Goal: Transaction & Acquisition: Purchase product/service

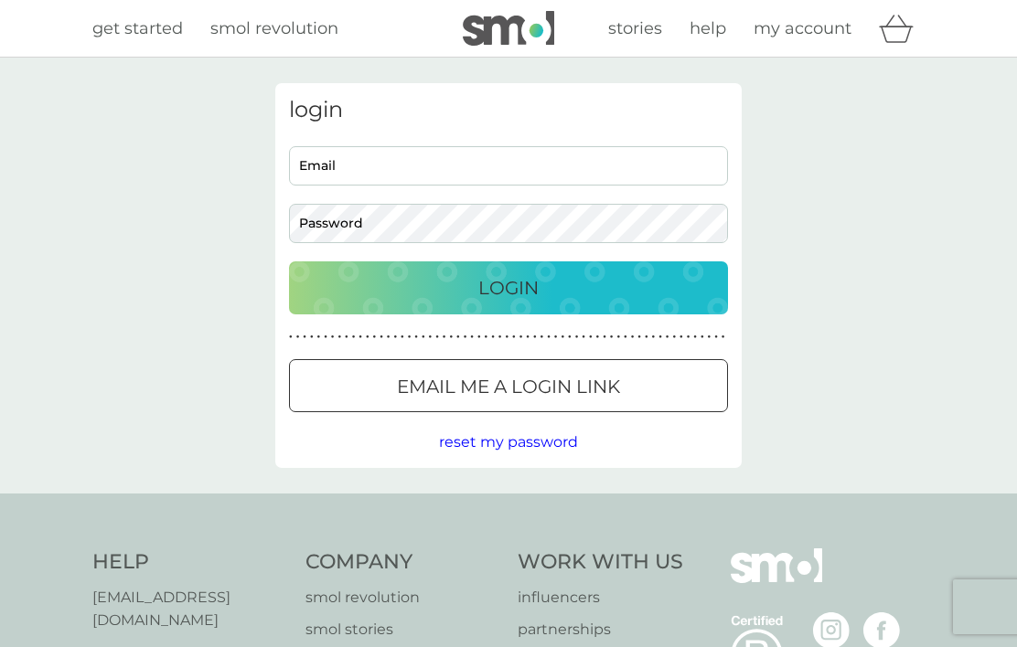
click at [306, 165] on input "Email" at bounding box center [508, 165] width 439 height 39
type input "msduroembd@icloud.com"
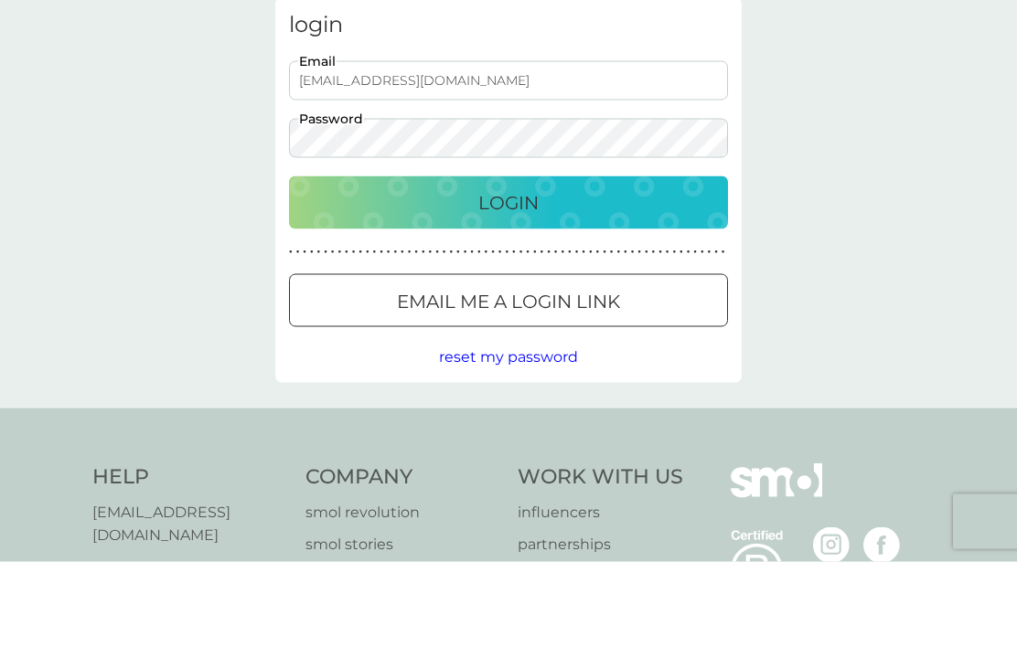
click at [501, 273] on p "Login" at bounding box center [508, 287] width 60 height 29
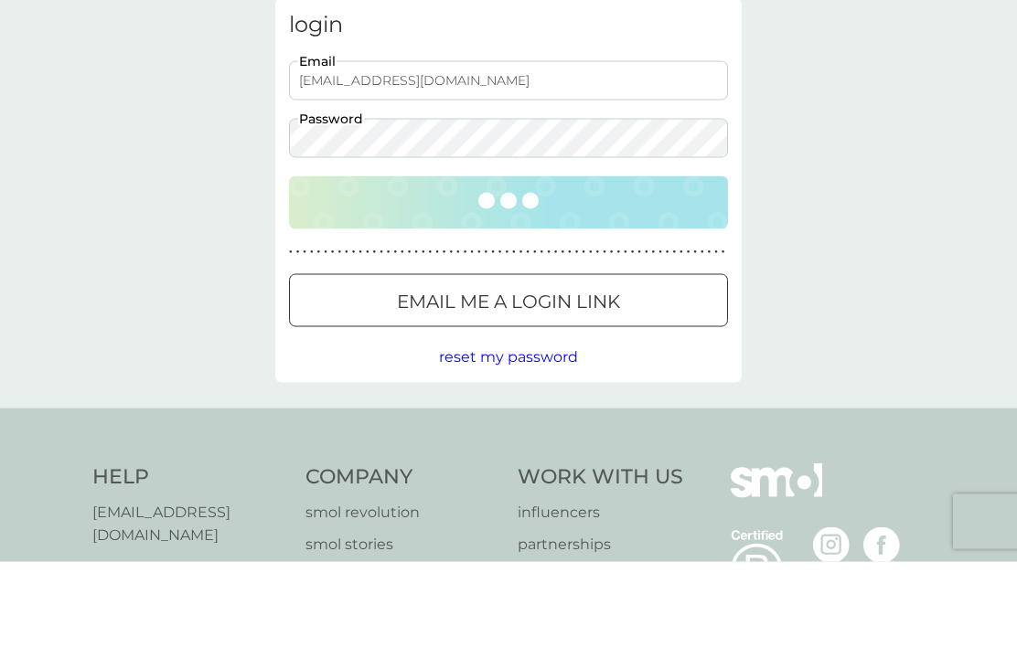
scroll to position [86, 0]
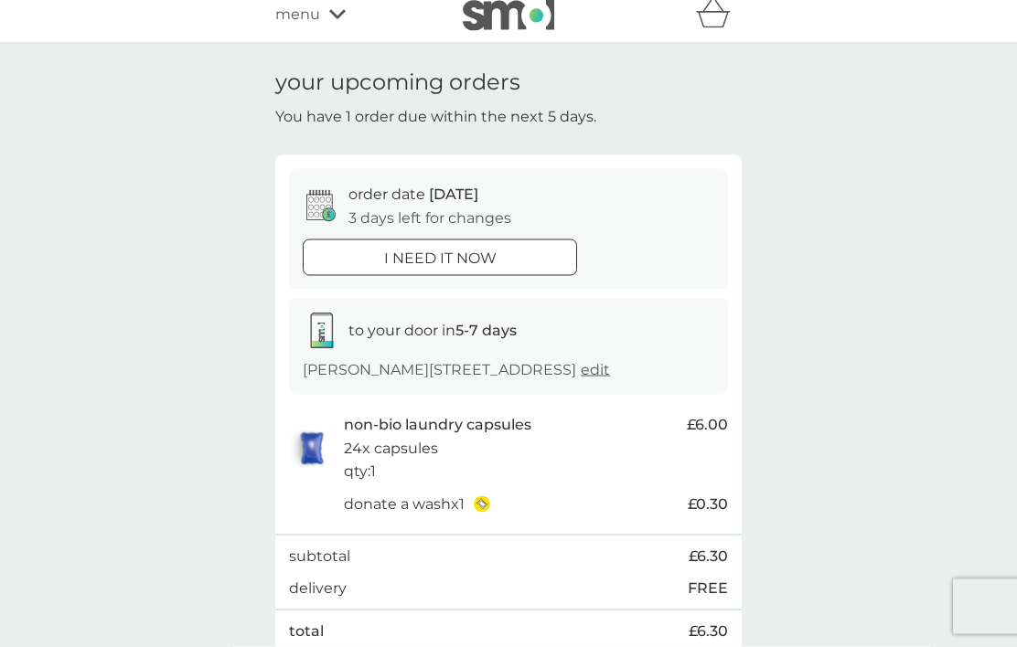
scroll to position [16, 0]
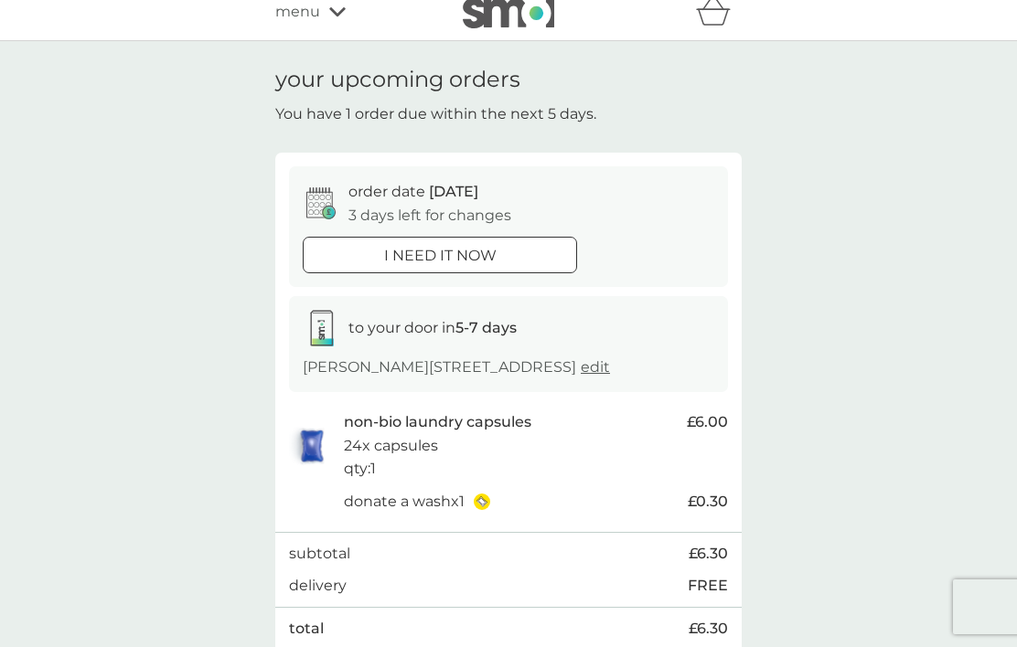
click at [423, 250] on div at bounding box center [417, 254] width 13 height 13
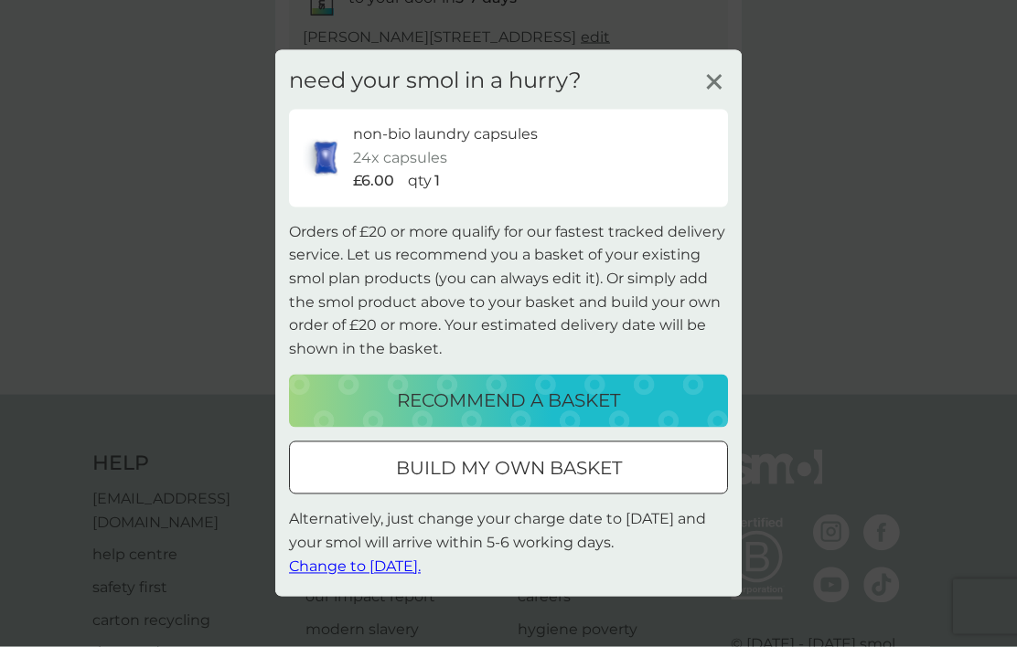
scroll to position [347, 0]
click at [504, 416] on p "recommend a basket" at bounding box center [508, 401] width 223 height 29
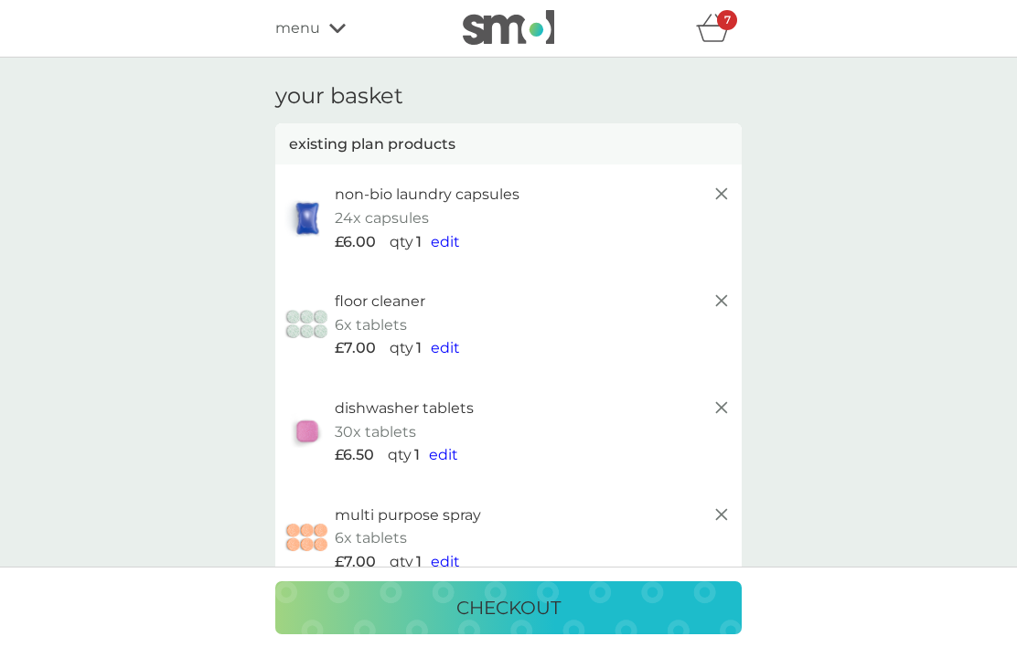
click at [506, 567] on div "multi purpose spray 6x tablets £7.00 qty 1 edit" at bounding box center [508, 538] width 466 height 107
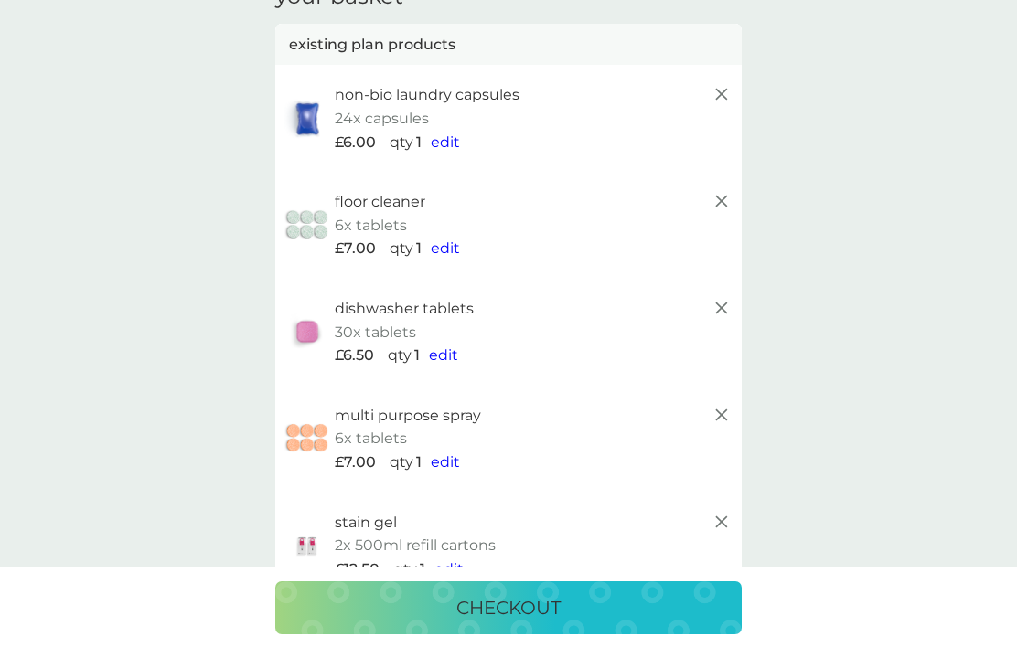
scroll to position [99, 0]
click at [446, 248] on span "edit" at bounding box center [445, 248] width 29 height 17
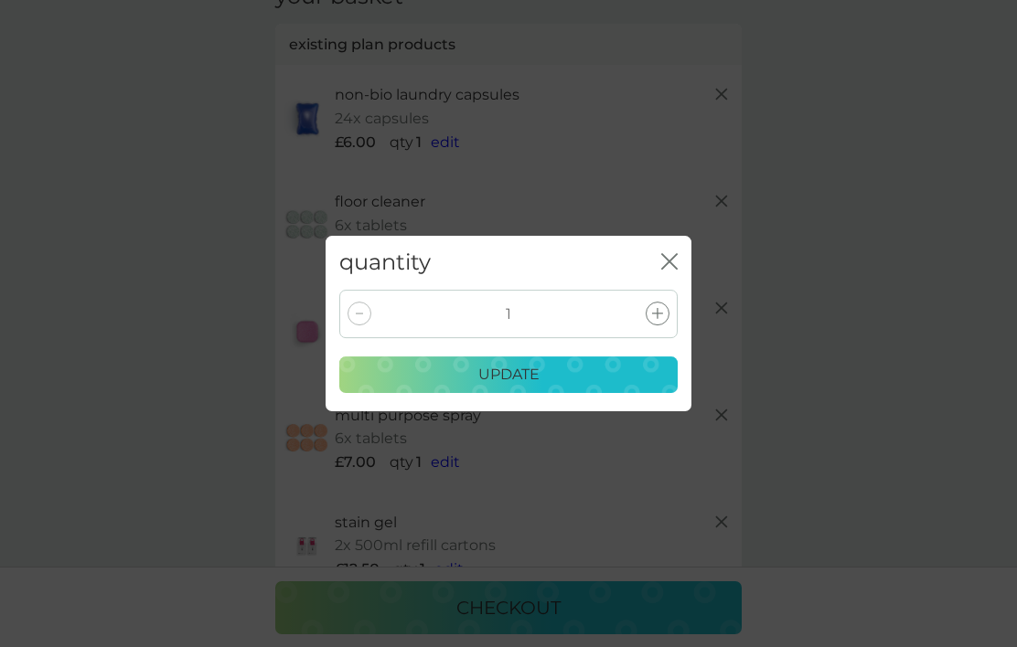
click at [353, 325] on div at bounding box center [359, 314] width 24 height 24
click at [358, 315] on icon at bounding box center [359, 314] width 7 height 2
click at [677, 290] on div "quantity close" at bounding box center [508, 263] width 366 height 54
click at [668, 269] on icon "close" at bounding box center [665, 261] width 7 height 15
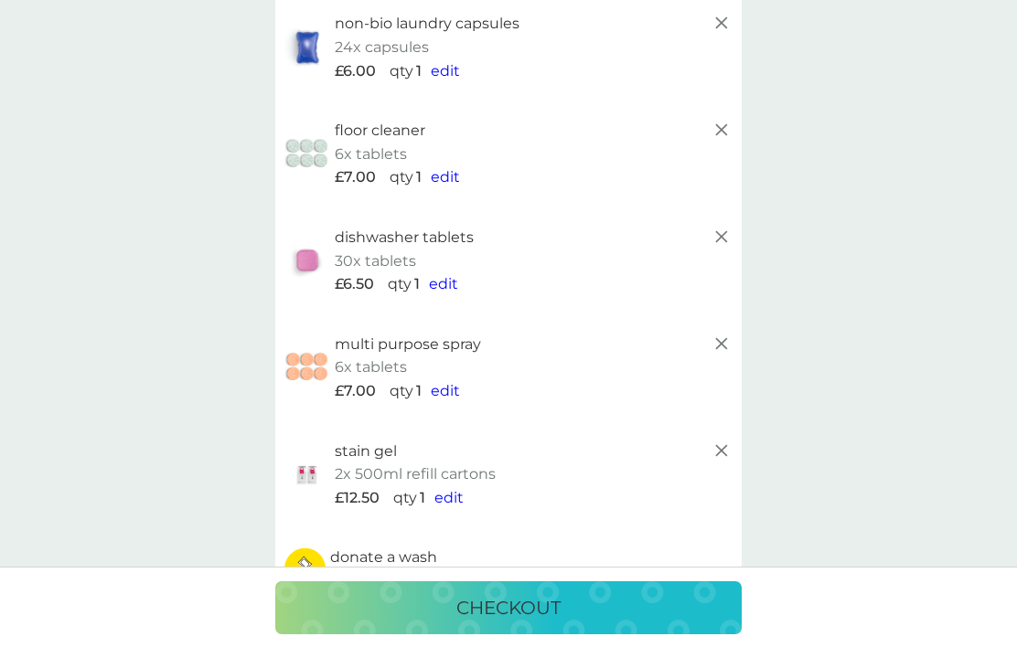
scroll to position [179, 0]
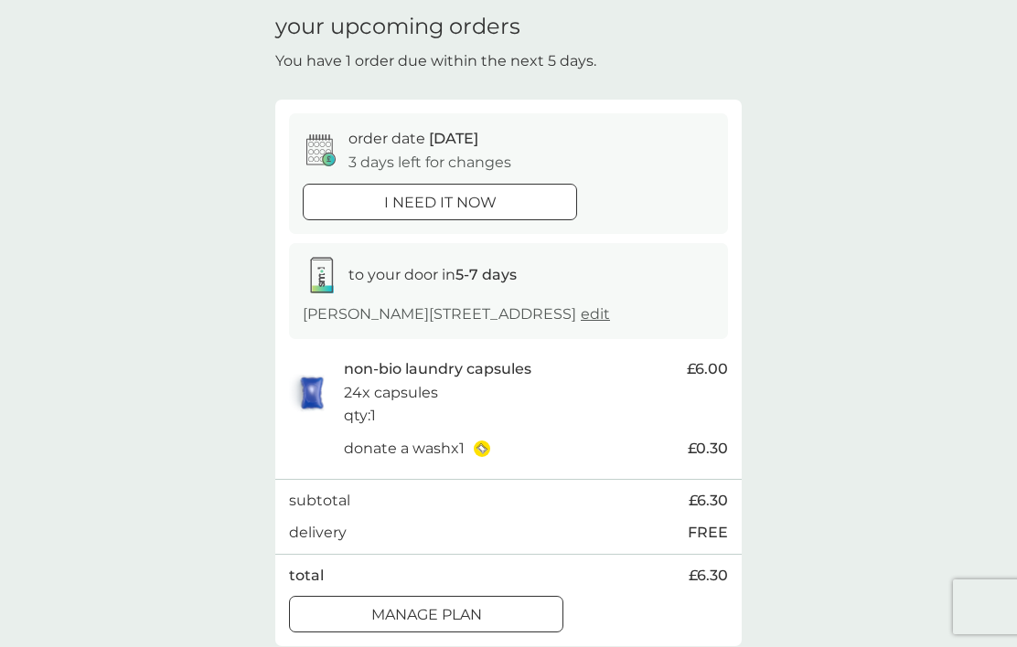
scroll to position [69, 0]
click at [448, 198] on div at bounding box center [440, 203] width 66 height 19
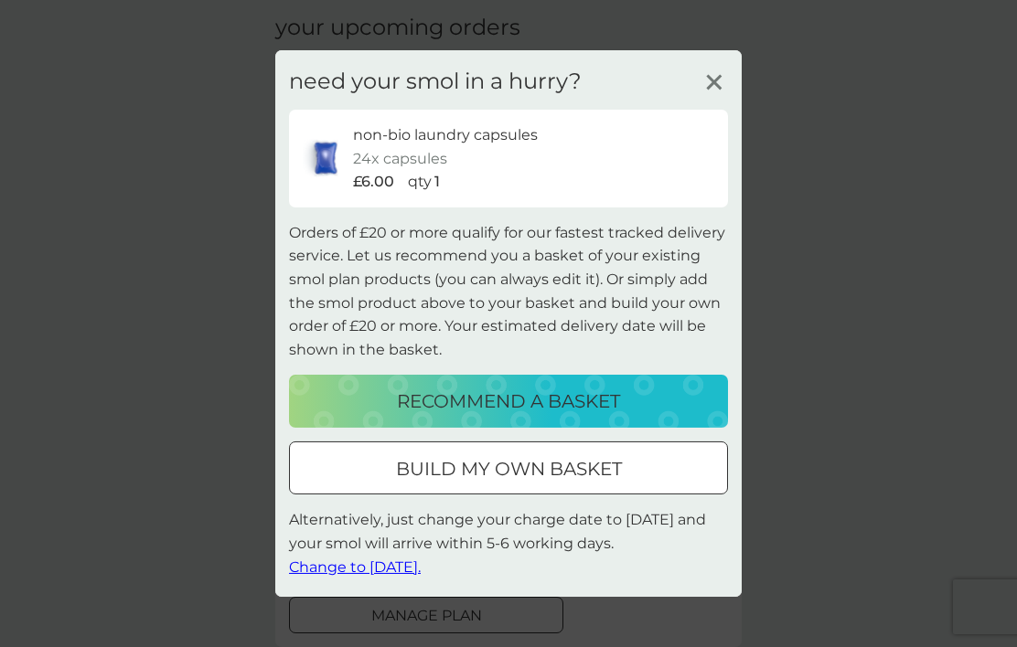
click at [530, 468] on div at bounding box center [530, 468] width 0 height 0
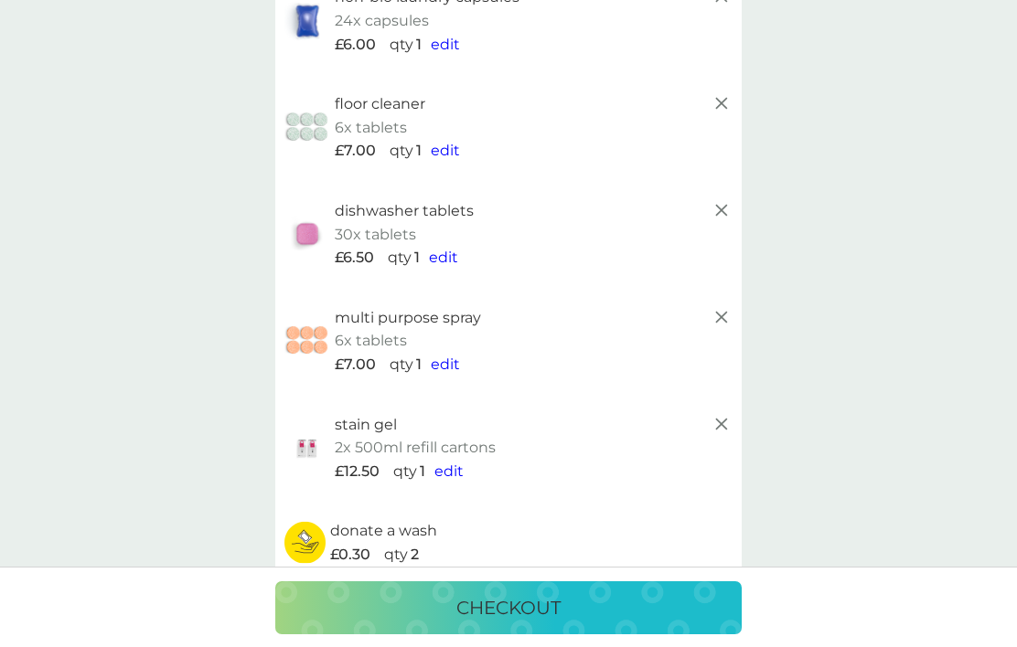
scroll to position [196, 0]
click at [725, 314] on line at bounding box center [721, 319] width 11 height 11
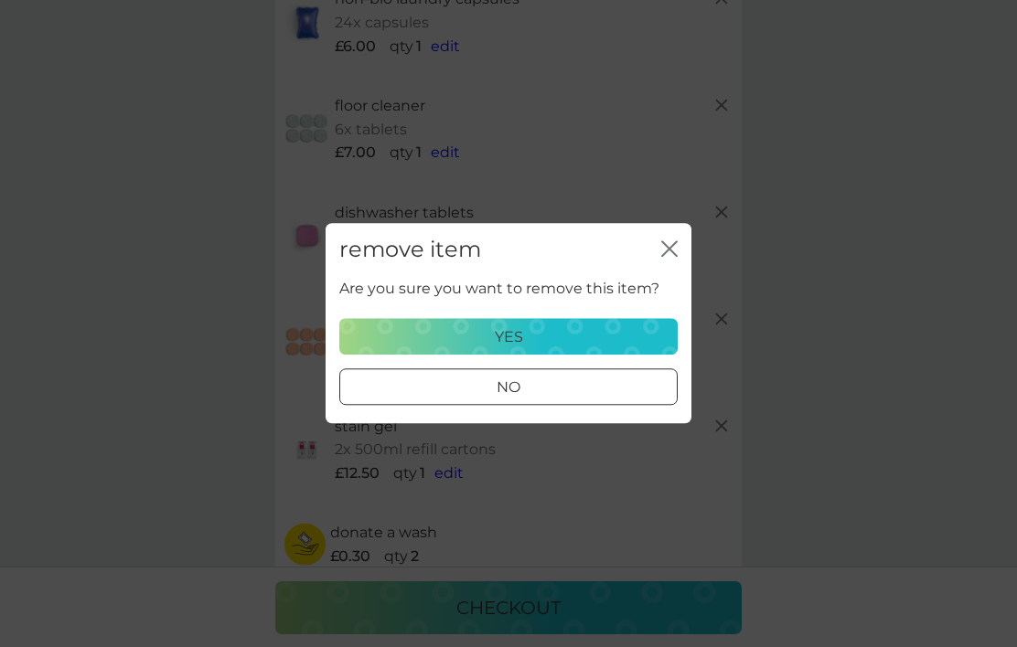
click at [515, 349] on p "yes" at bounding box center [509, 337] width 28 height 24
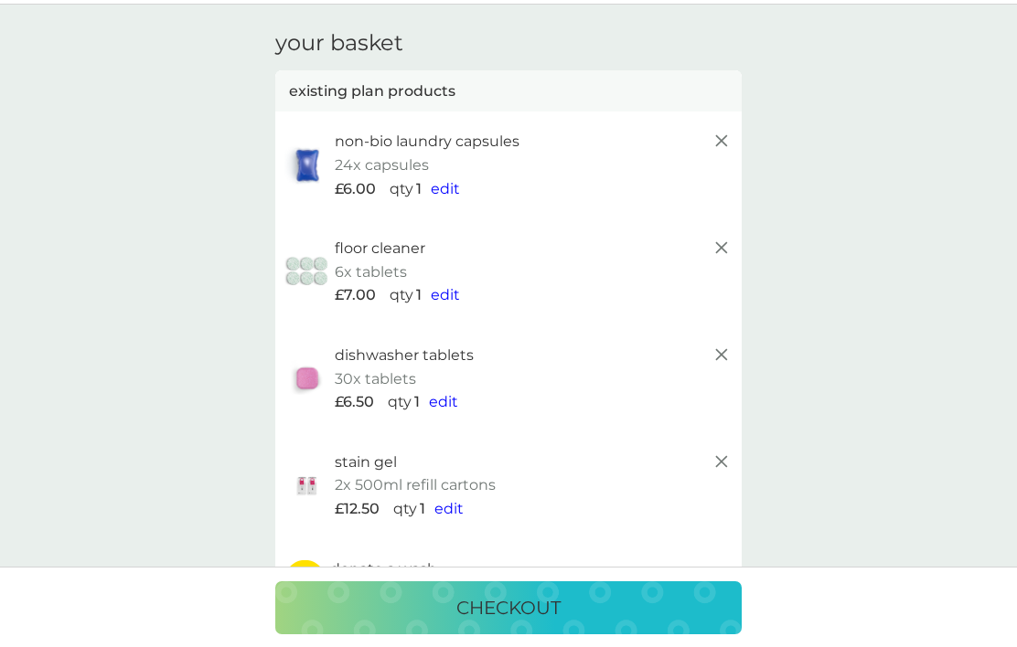
scroll to position [52, 0]
click at [724, 245] on icon at bounding box center [721, 249] width 22 height 22
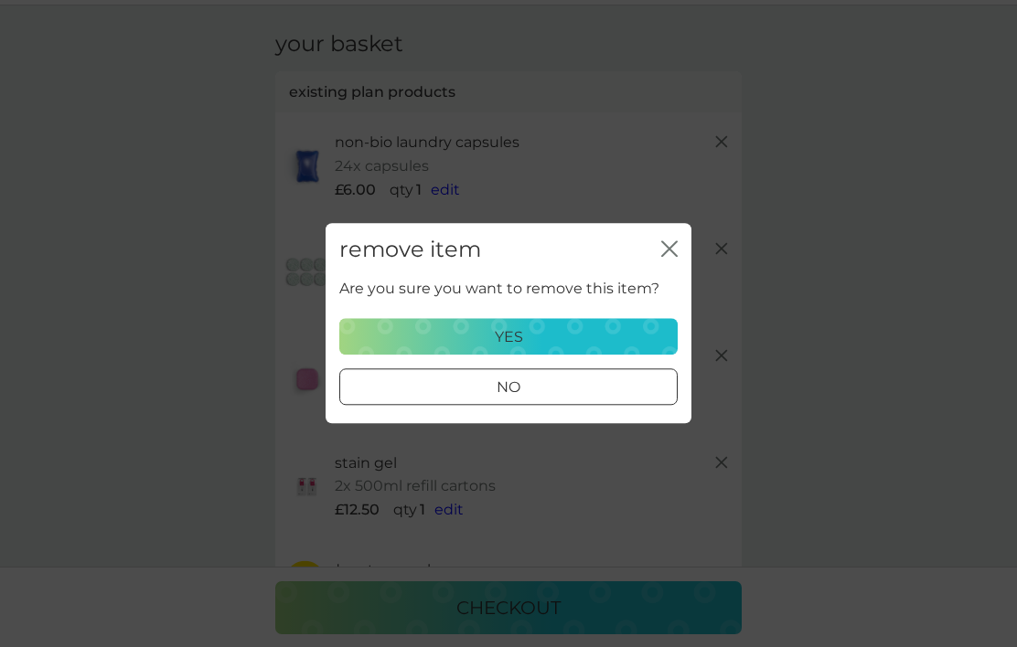
click at [507, 349] on p "yes" at bounding box center [509, 337] width 28 height 24
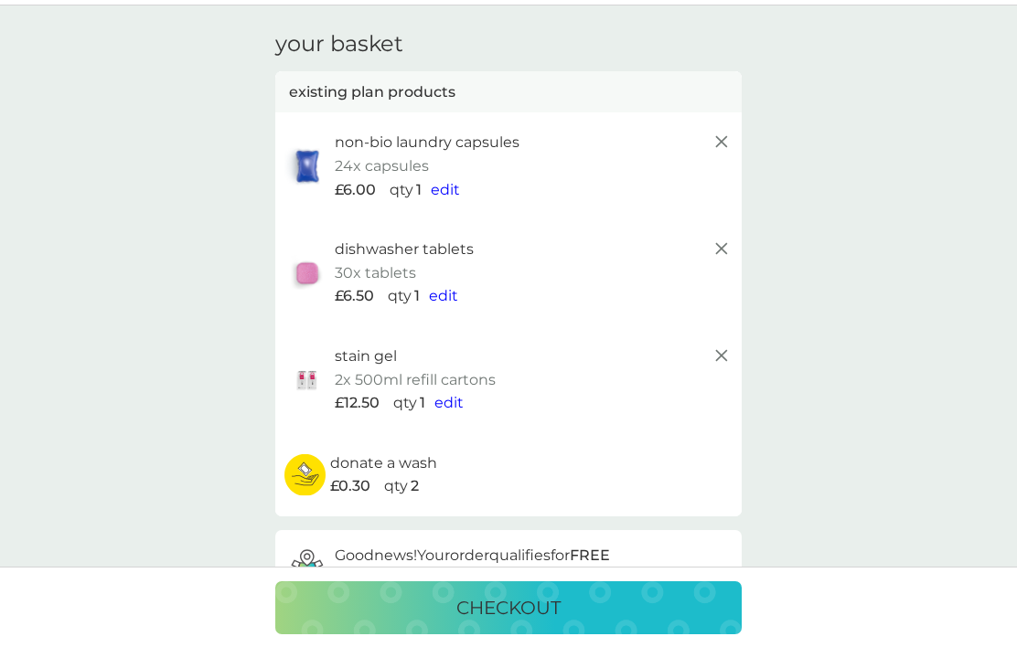
click at [443, 196] on span "edit" at bounding box center [445, 189] width 29 height 17
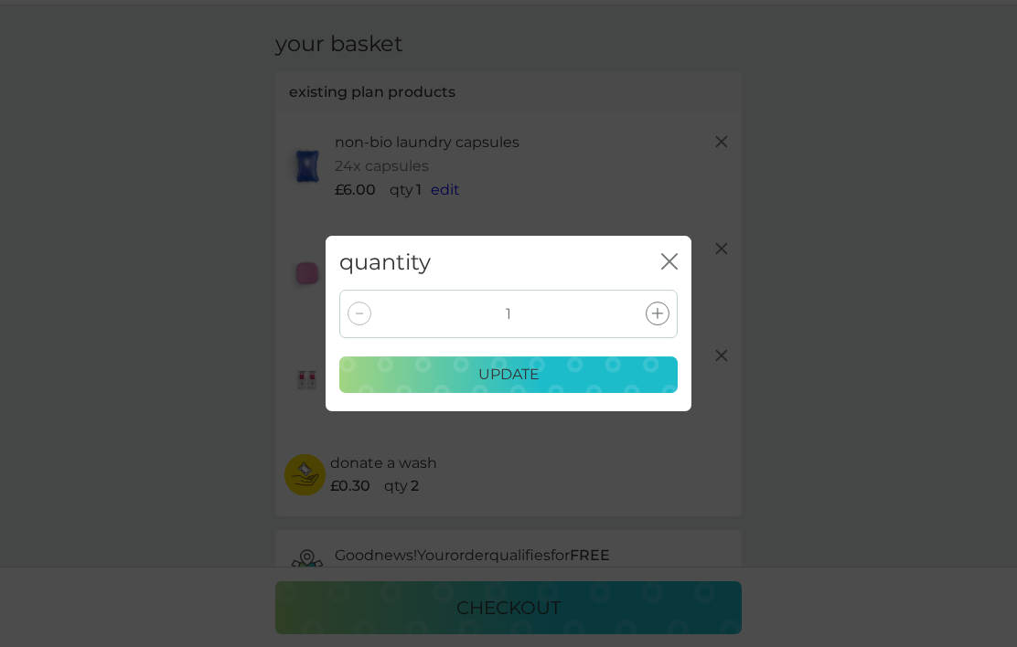
click at [659, 319] on icon at bounding box center [657, 313] width 11 height 11
click at [507, 387] on p "update" at bounding box center [508, 375] width 61 height 24
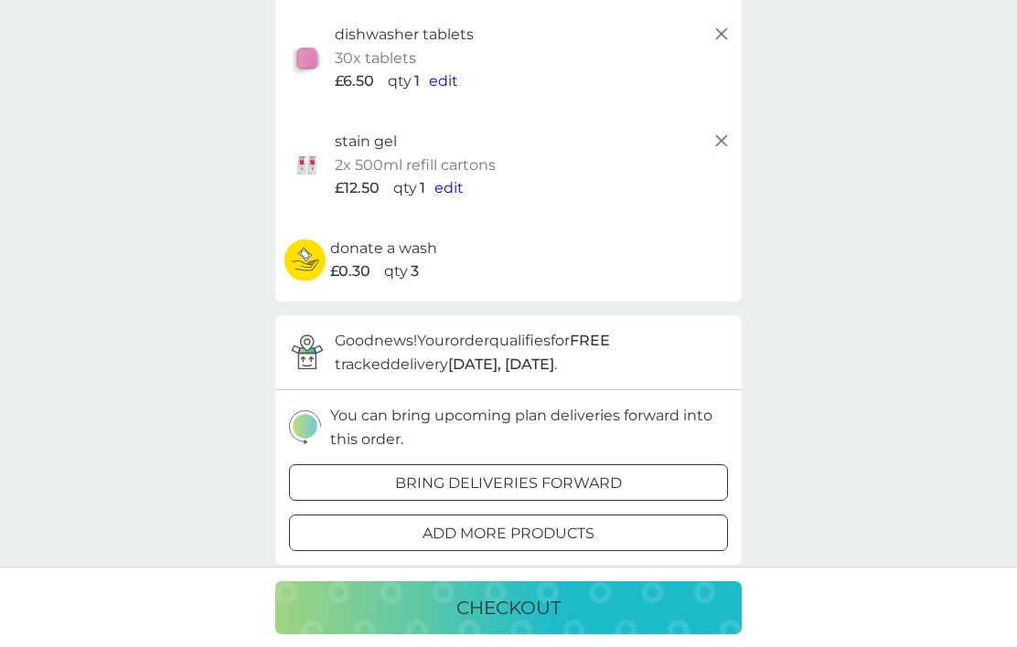
scroll to position [268, 0]
click at [572, 485] on button "bring deliveries forward" at bounding box center [508, 482] width 439 height 37
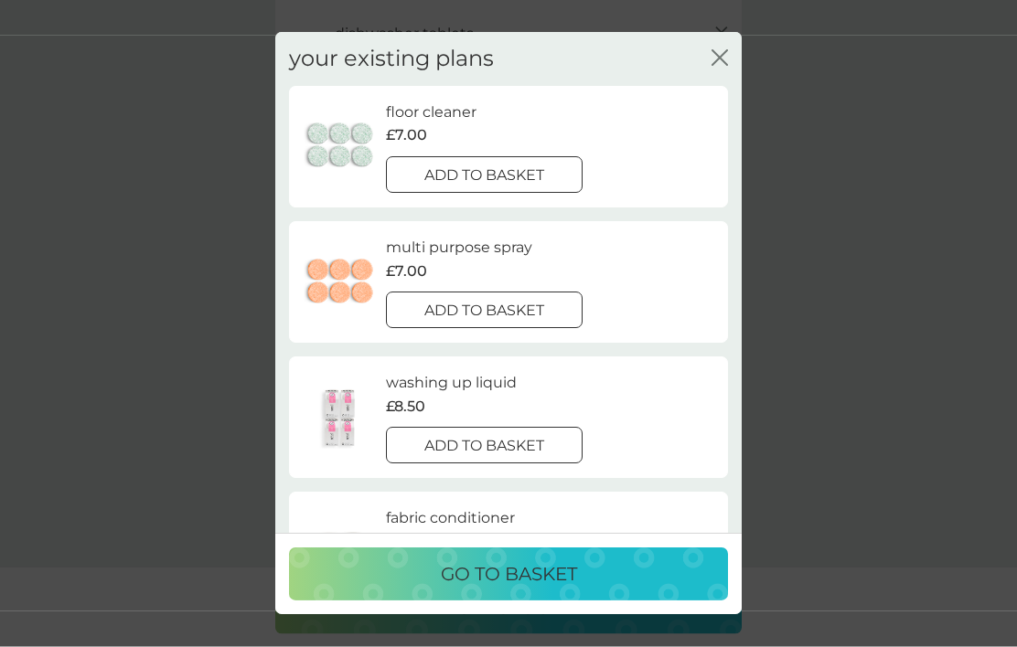
scroll to position [269, 0]
click at [512, 596] on button "add to basket" at bounding box center [484, 581] width 197 height 37
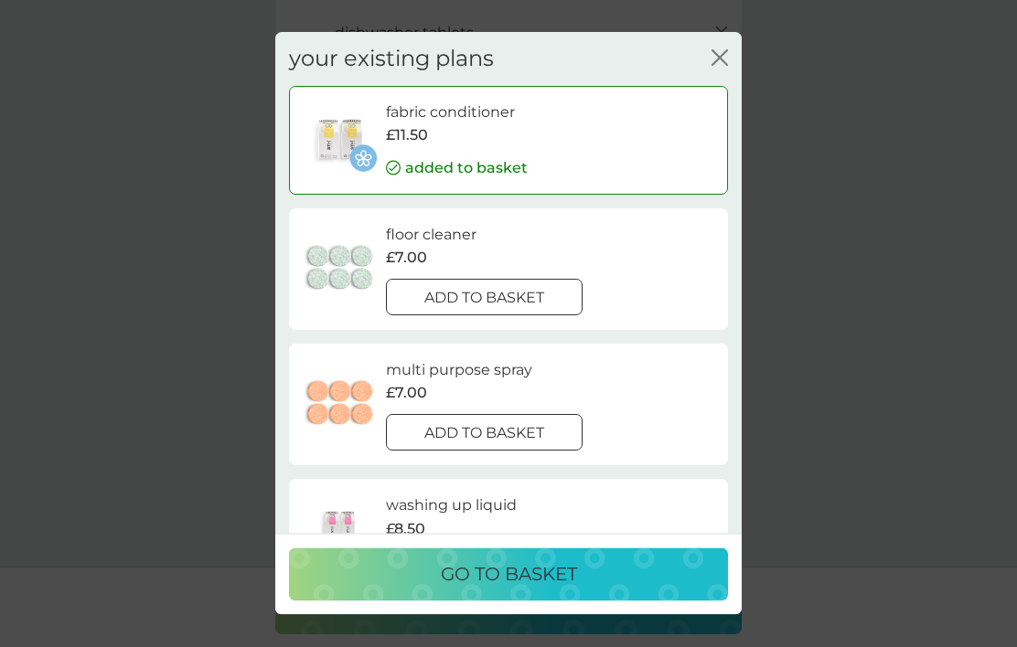
click at [528, 590] on p "go to basket" at bounding box center [509, 574] width 136 height 29
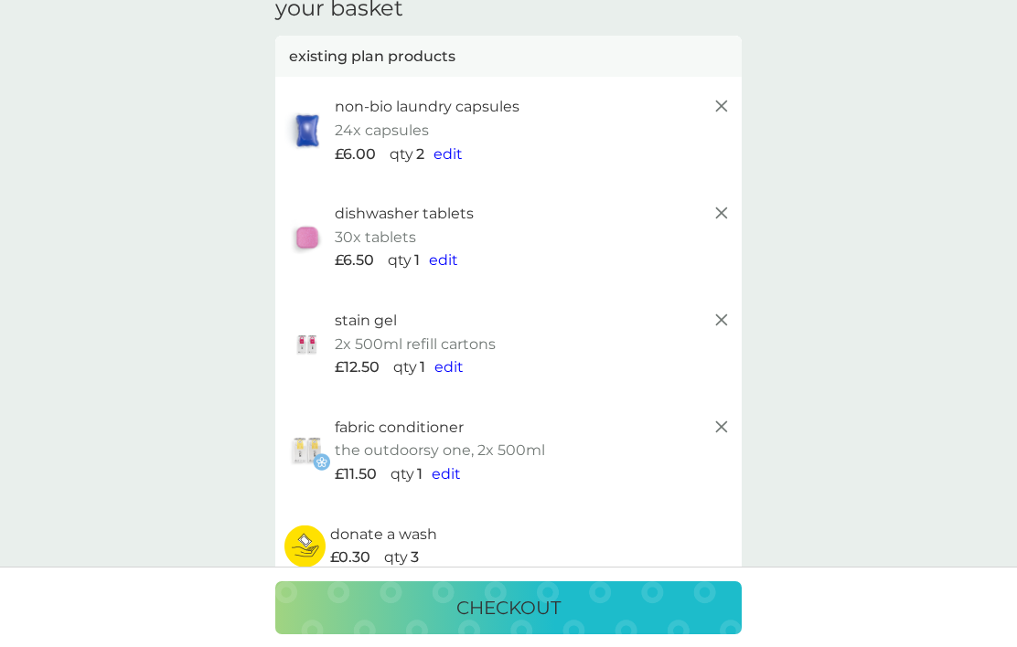
scroll to position [87, 0]
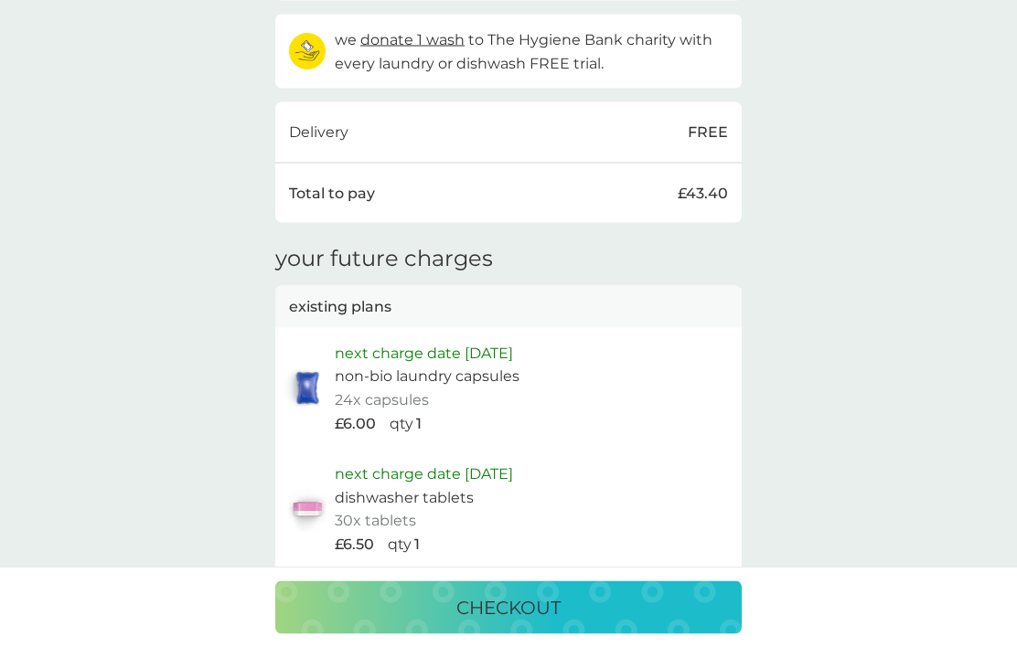
click at [513, 623] on p "checkout" at bounding box center [508, 607] width 104 height 29
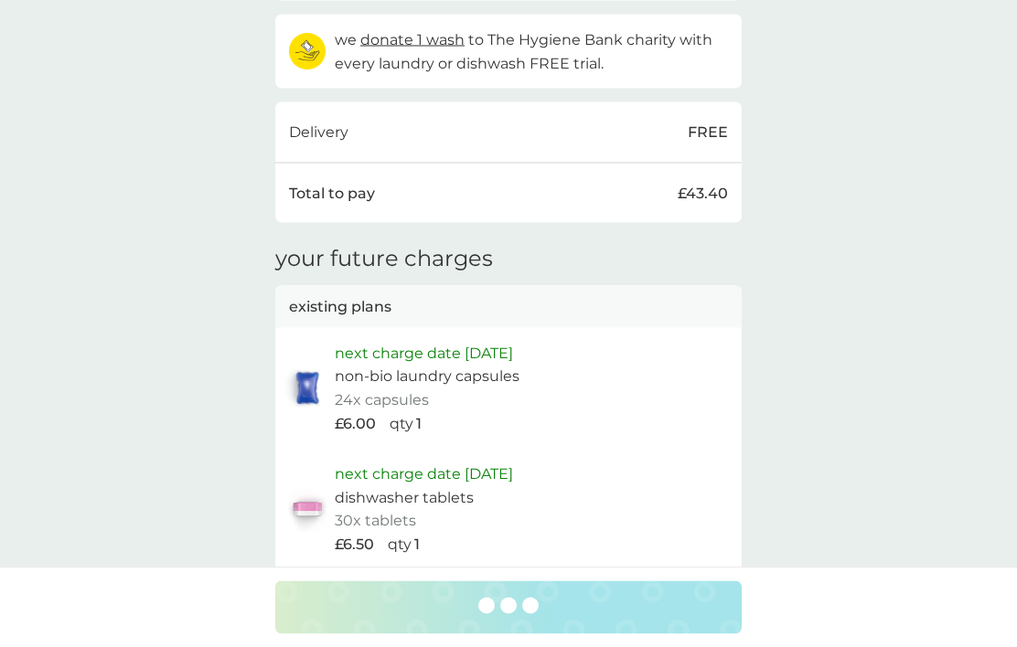
scroll to position [939, 0]
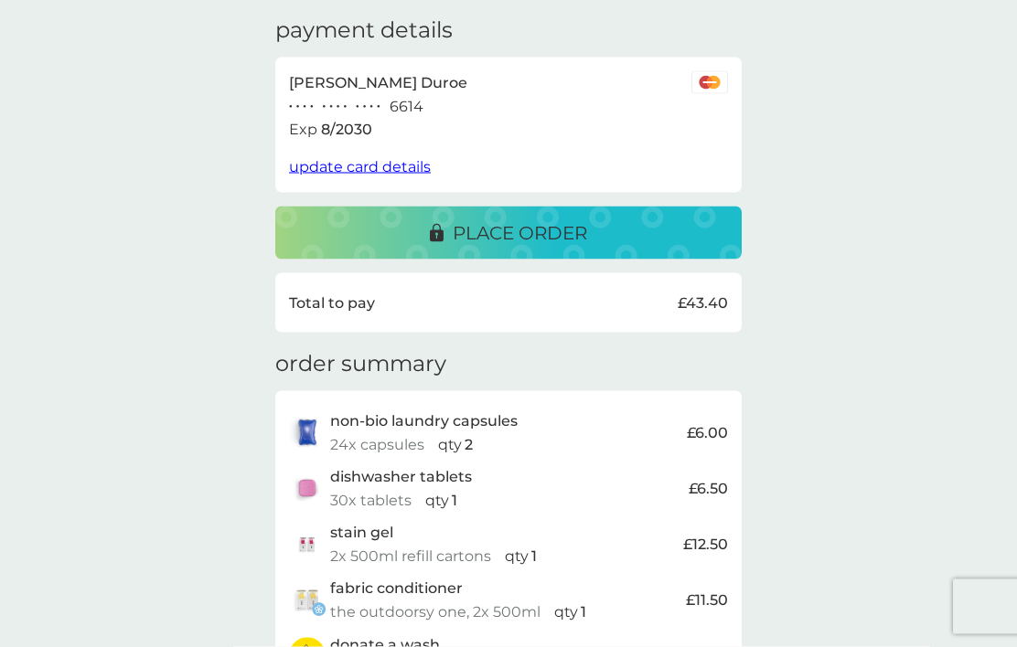
scroll to position [285, 0]
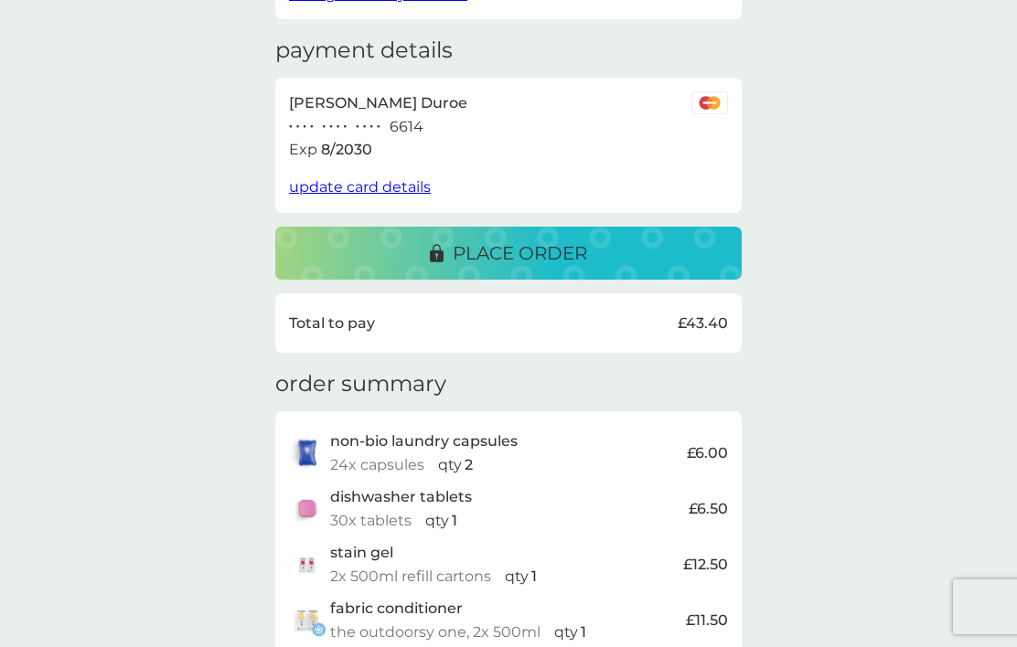
click at [525, 252] on p "place order" at bounding box center [520, 253] width 134 height 29
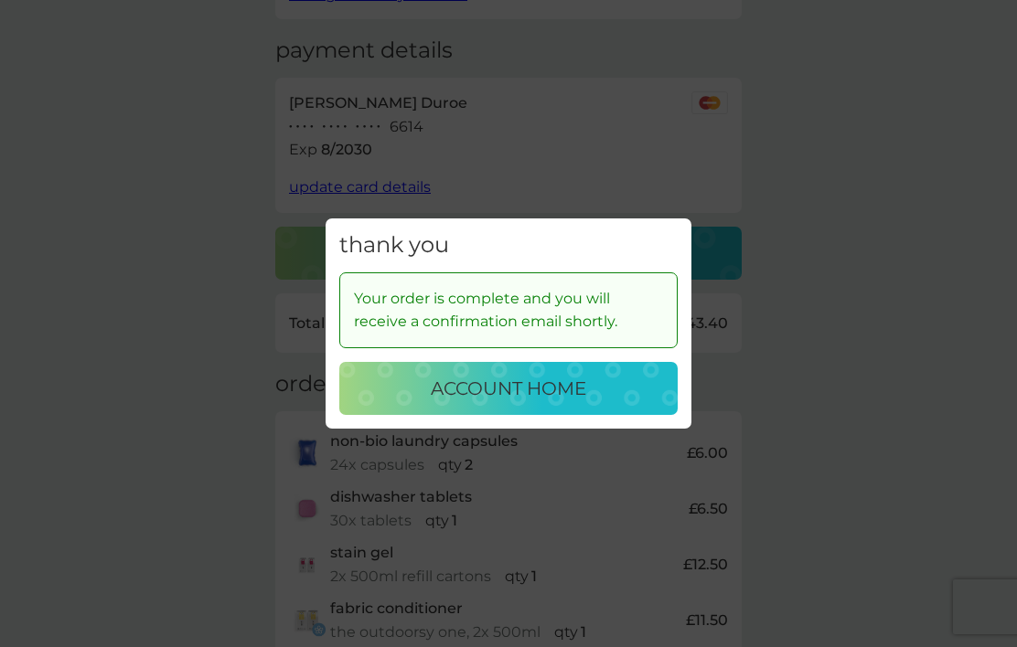
click at [1009, 299] on div "thank you Your order is complete and you will receive a confirmation email shor…" at bounding box center [508, 323] width 1017 height 647
